Goal: Transaction & Acquisition: Purchase product/service

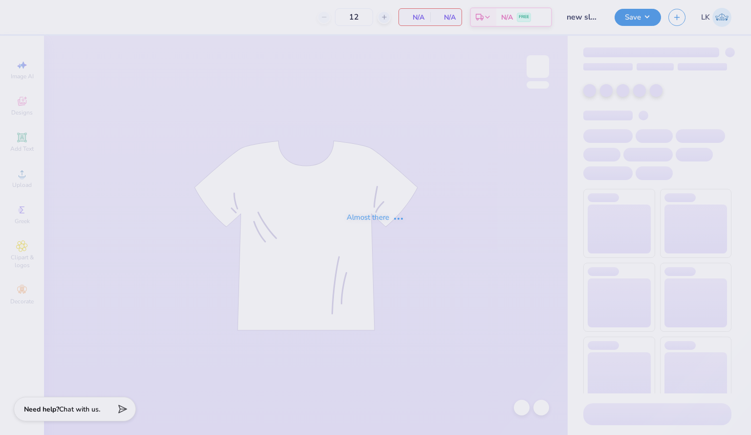
type input "new slouch"
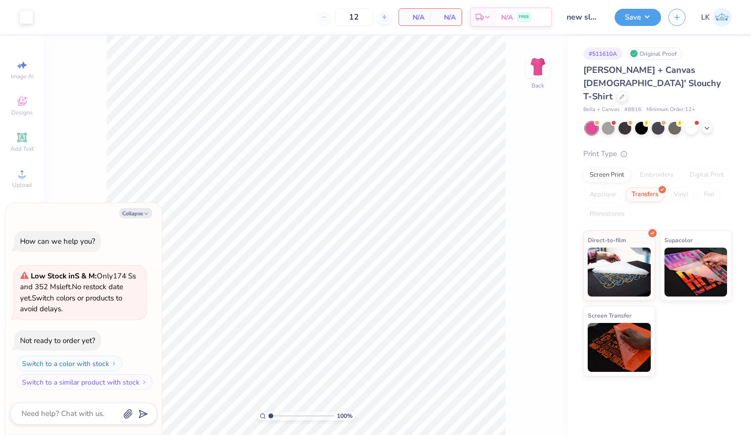
click at [608, 168] on div "Screen Print" at bounding box center [606, 175] width 47 height 15
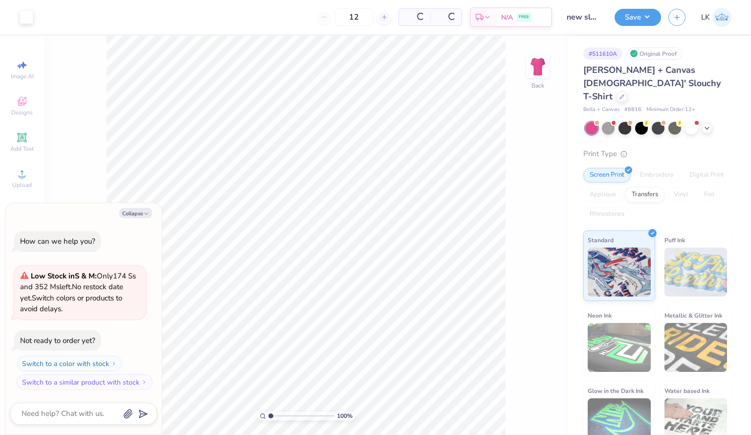
type textarea "x"
click at [377, 21] on div "12" at bounding box center [353, 17] width 73 height 18
click at [380, 20] on div at bounding box center [384, 17] width 13 height 13
click at [378, 19] on div at bounding box center [384, 17] width 13 height 13
type input "14"
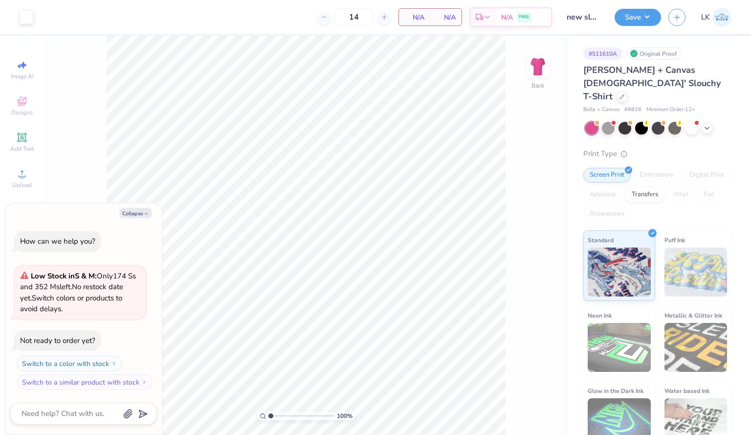
click at [129, 219] on div "Collapse How can we help you? Low Stock in S & M : Only 174 Ss and 352 Ms left.…" at bounding box center [83, 318] width 156 height 231
click at [132, 215] on button "Collapse" at bounding box center [135, 213] width 33 height 10
type textarea "x"
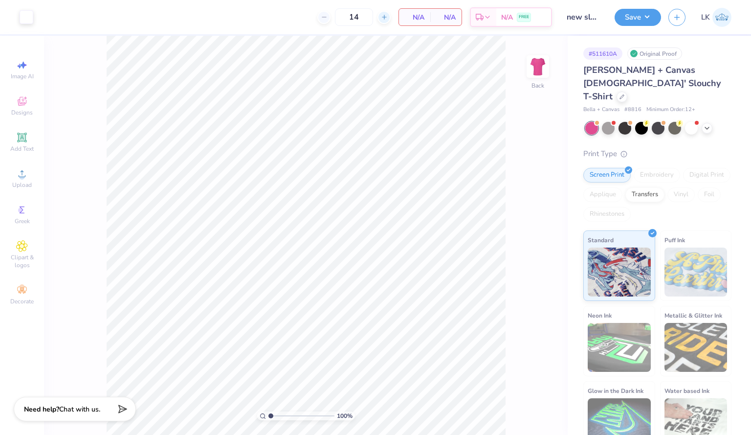
click at [378, 20] on div at bounding box center [384, 17] width 13 height 13
type input "15"
click at [665, 186] on div "Transfers" at bounding box center [644, 193] width 39 height 15
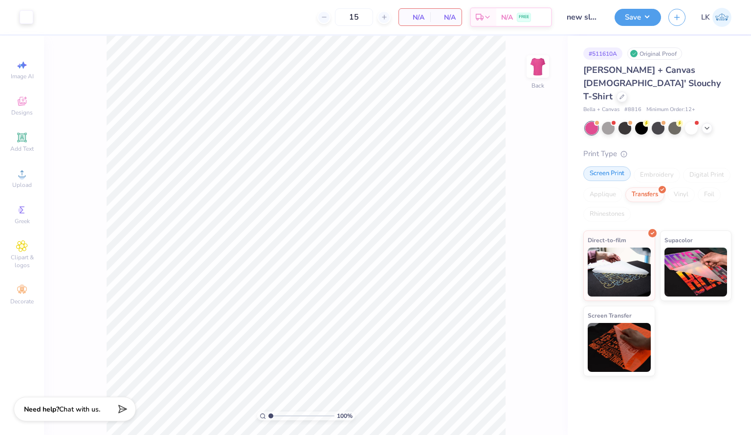
click at [597, 166] on div "Screen Print" at bounding box center [606, 173] width 47 height 15
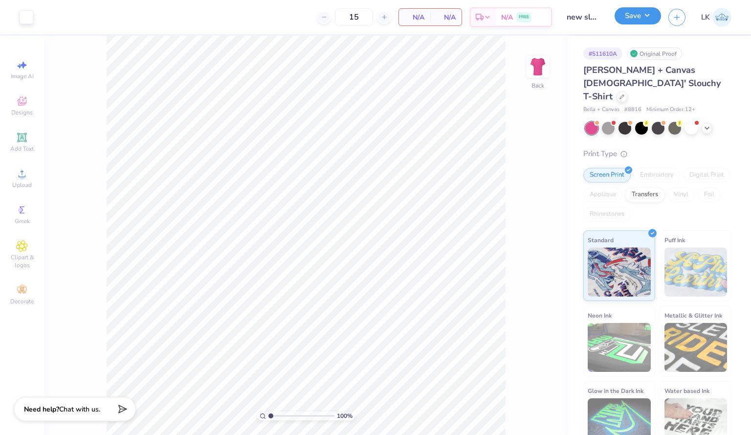
click at [634, 21] on button "Save" at bounding box center [638, 15] width 46 height 17
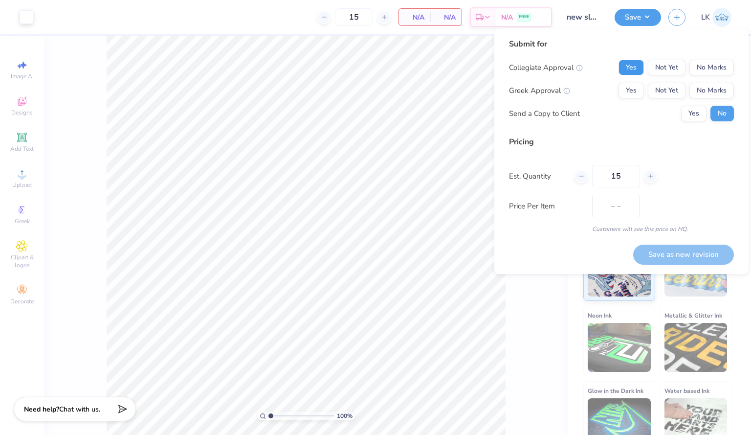
click at [624, 73] on button "Yes" at bounding box center [631, 68] width 25 height 16
click at [639, 92] on button "Yes" at bounding box center [631, 91] width 25 height 16
click at [659, 253] on button "Save as new revision" at bounding box center [683, 255] width 101 height 20
